Goal: Register for event/course

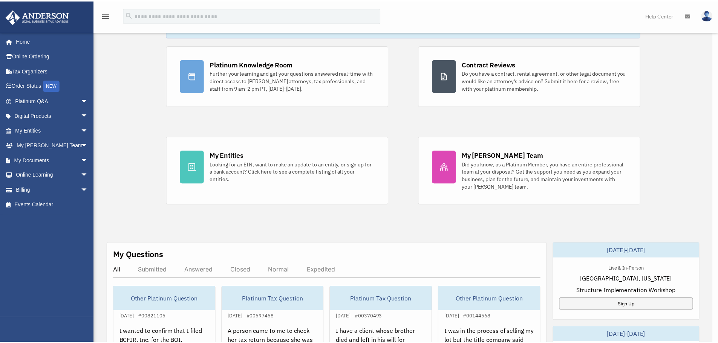
scroll to position [113, 0]
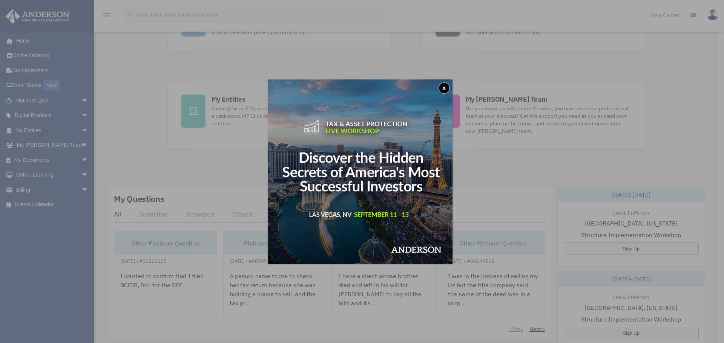
click at [32, 205] on div "x" at bounding box center [362, 171] width 724 height 343
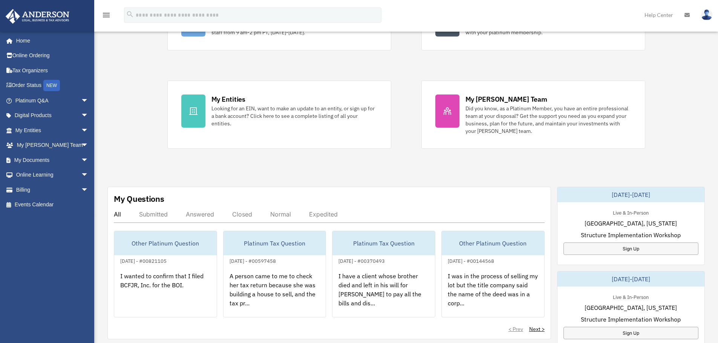
click at [32, 205] on link "Events Calendar" at bounding box center [52, 205] width 95 height 15
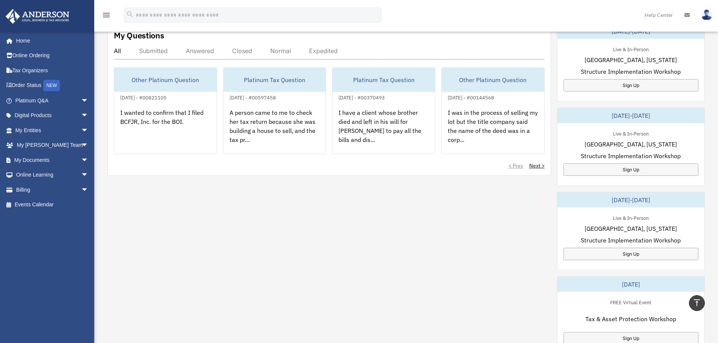
scroll to position [339, 0]
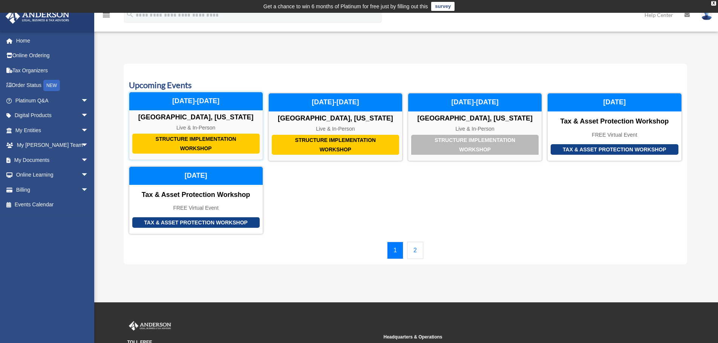
click at [207, 142] on div "Structure Implementation Workshop" at bounding box center [195, 144] width 127 height 20
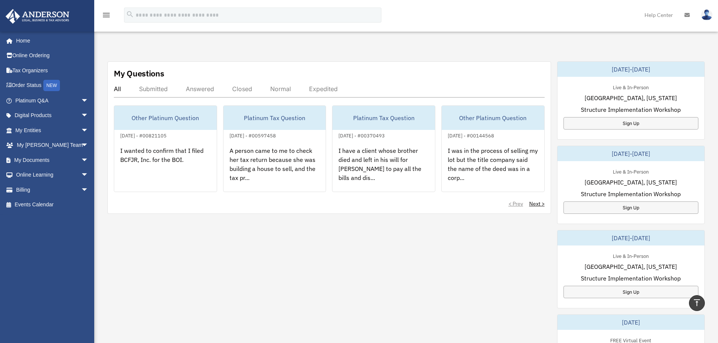
scroll to position [226, 0]
